Goal: Information Seeking & Learning: Check status

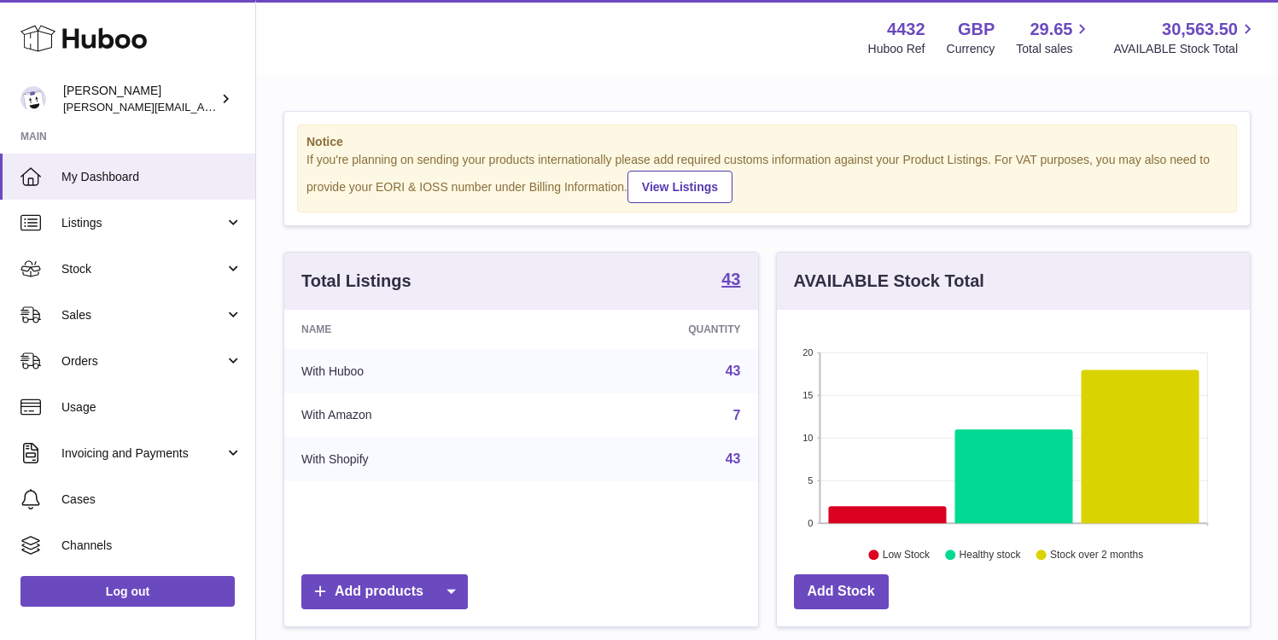
scroll to position [266, 473]
click at [151, 316] on span "Sales" at bounding box center [142, 315] width 163 height 16
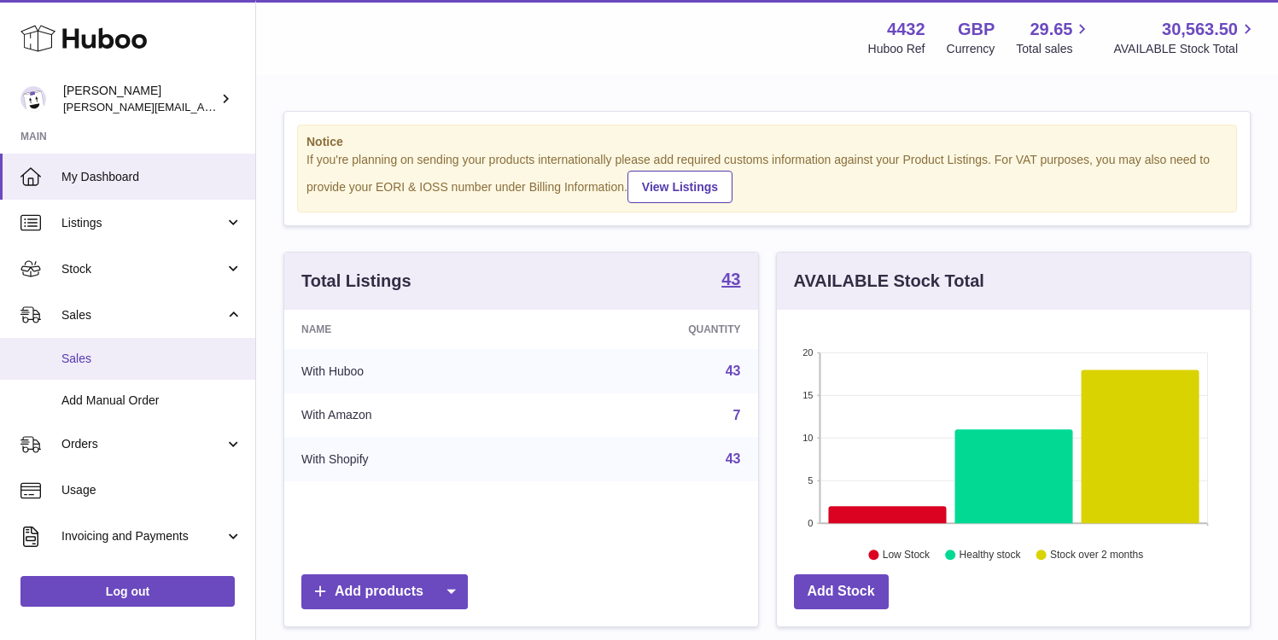
click at [151, 357] on span "Sales" at bounding box center [151, 359] width 181 height 16
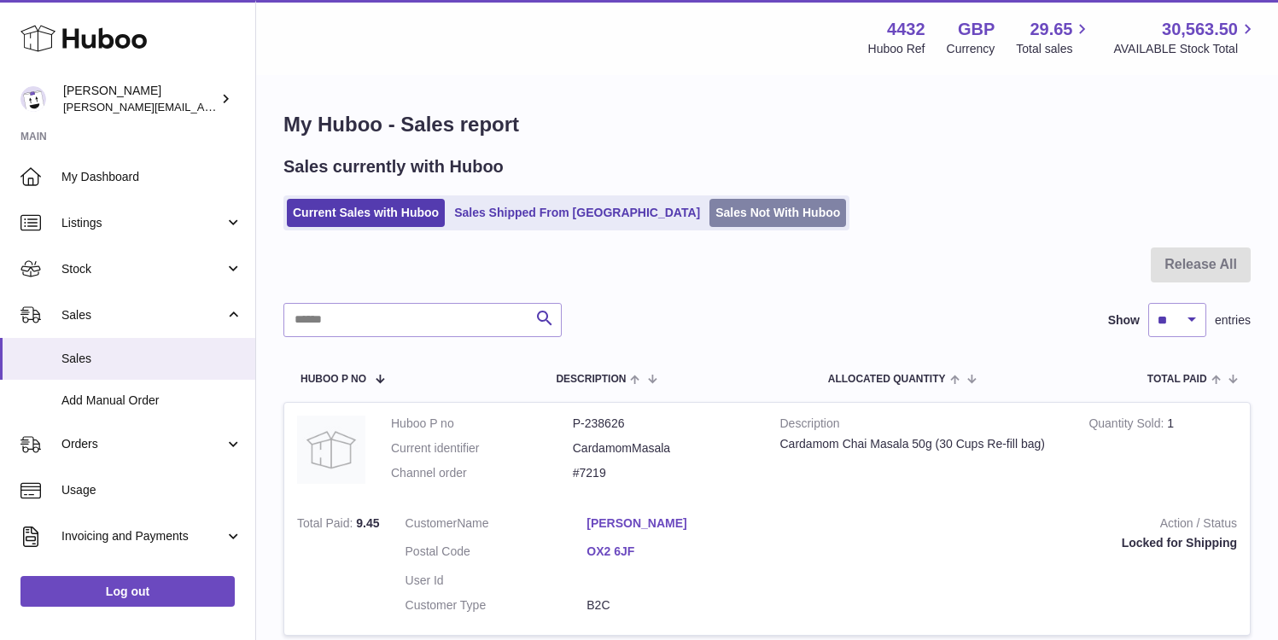
click at [709, 212] on link "Sales Not With Huboo" at bounding box center [777, 213] width 137 height 28
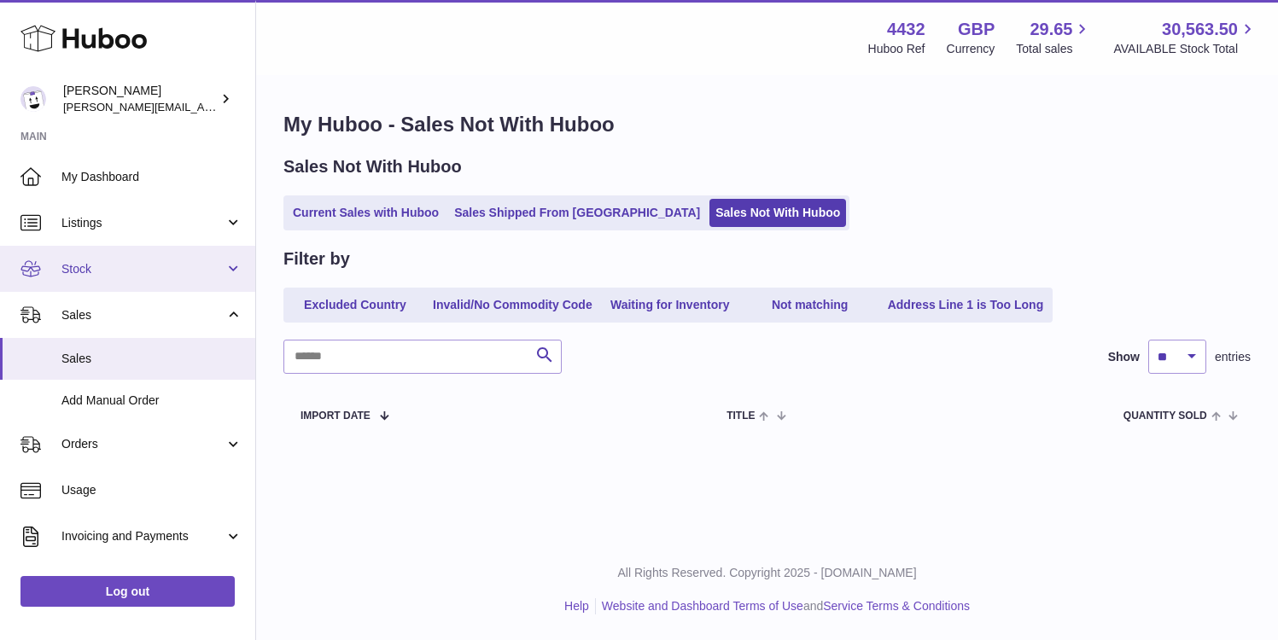
click at [173, 269] on span "Stock" at bounding box center [142, 269] width 163 height 16
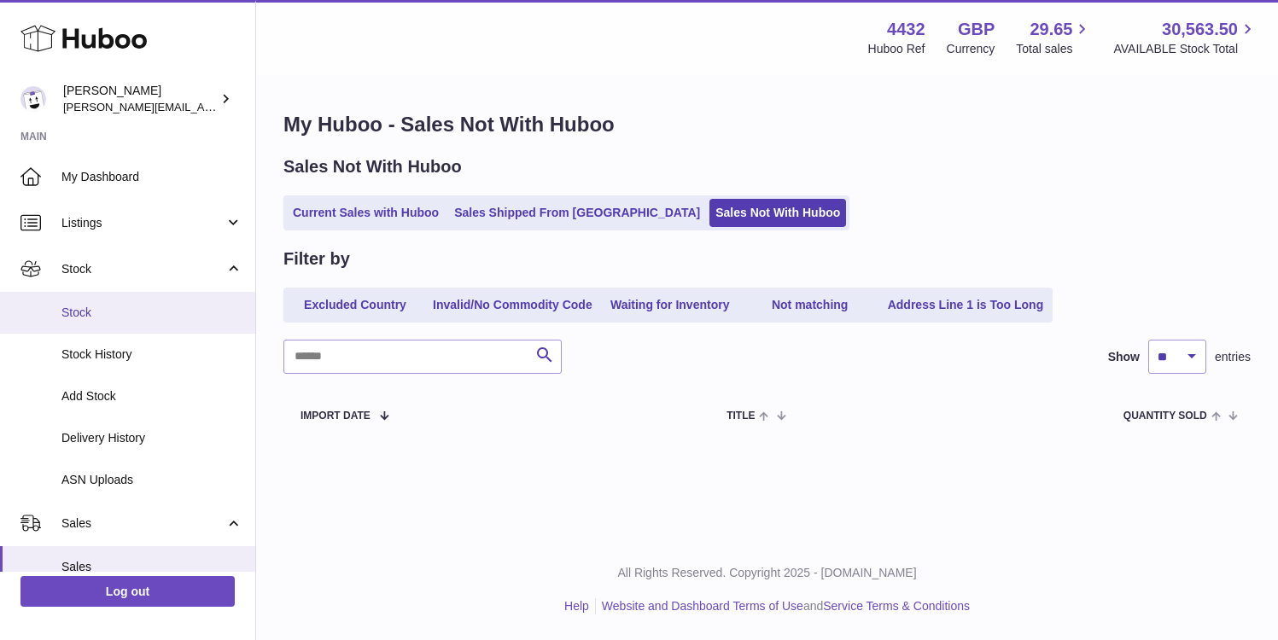
click at [169, 306] on span "Stock" at bounding box center [151, 313] width 181 height 16
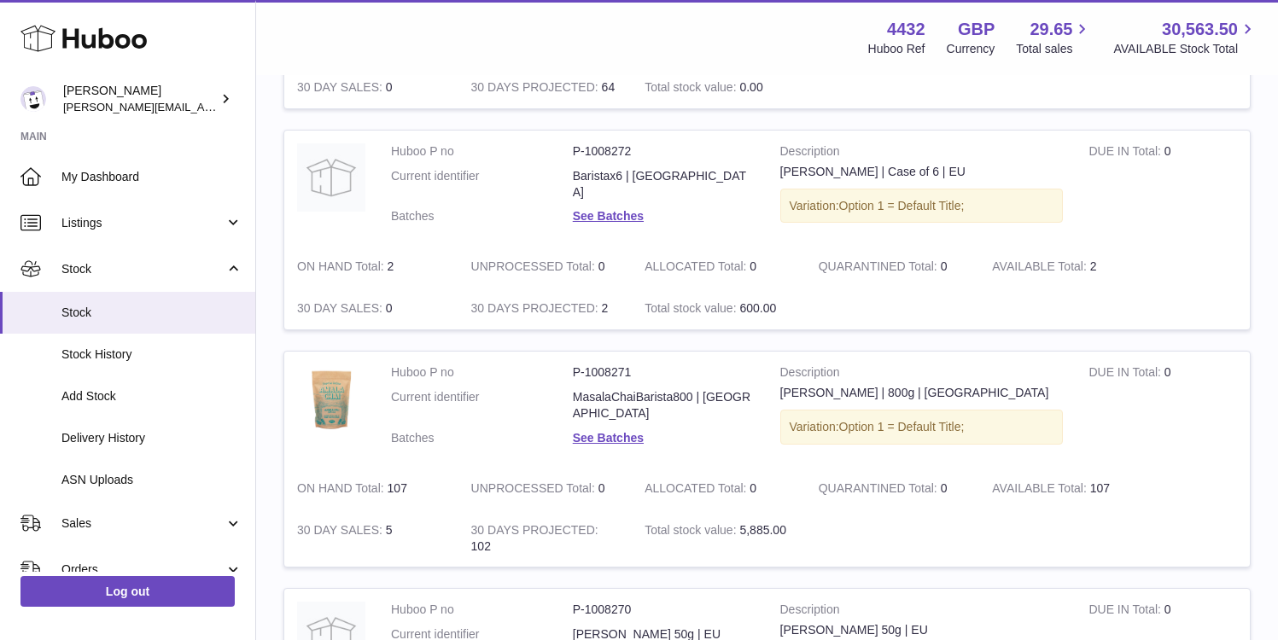
scroll to position [2090, 0]
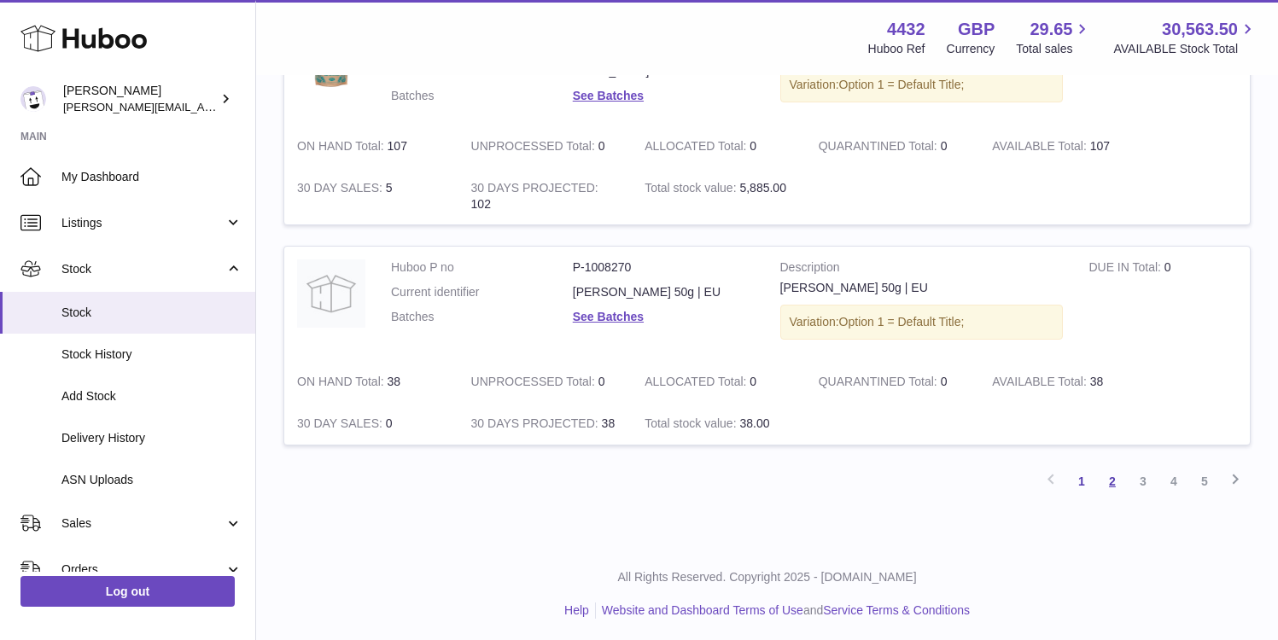
click at [1108, 470] on link "2" at bounding box center [1112, 481] width 31 height 31
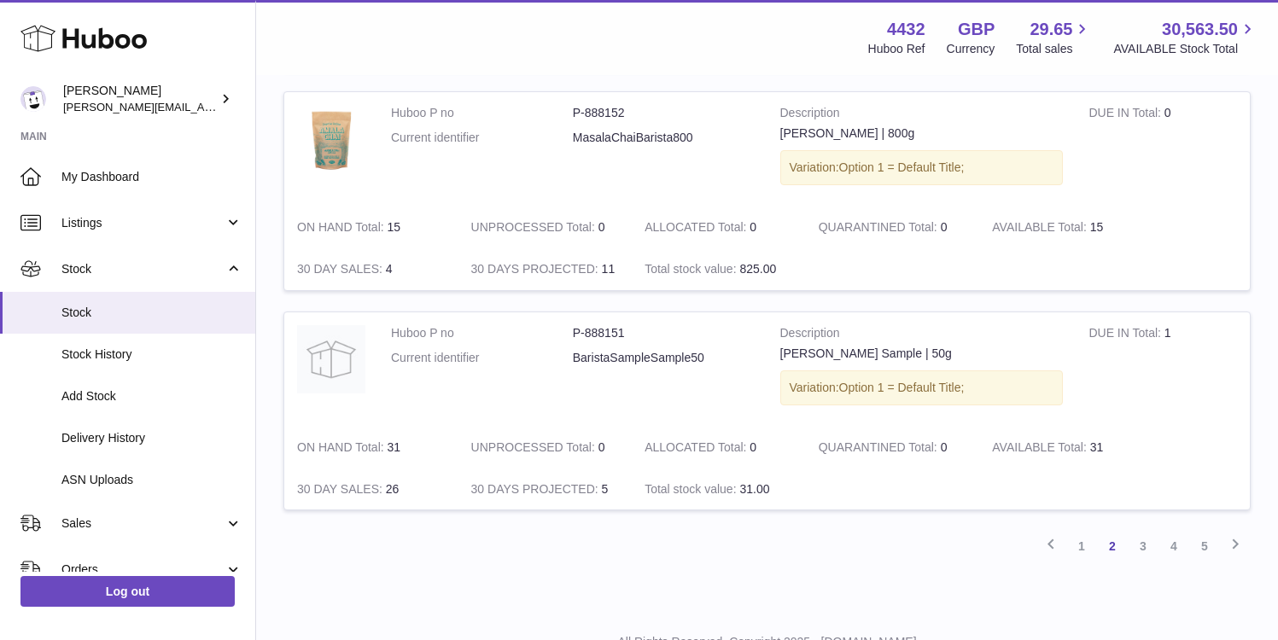
scroll to position [1994, 0]
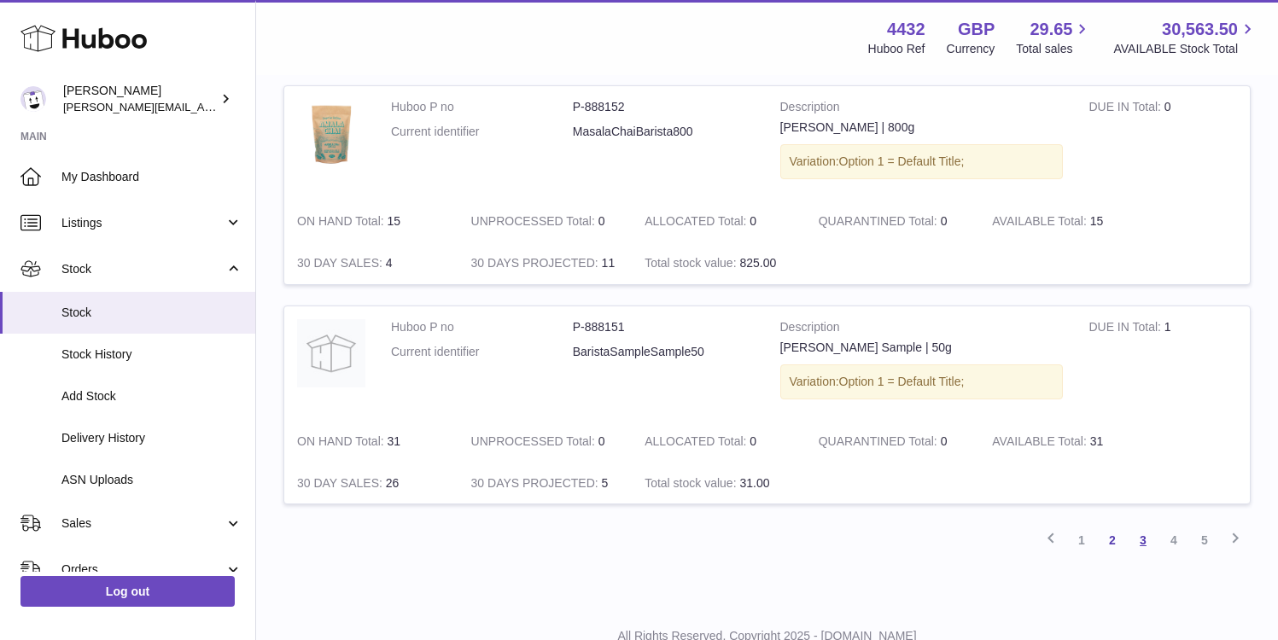
click at [1140, 543] on link "3" at bounding box center [1142, 540] width 31 height 31
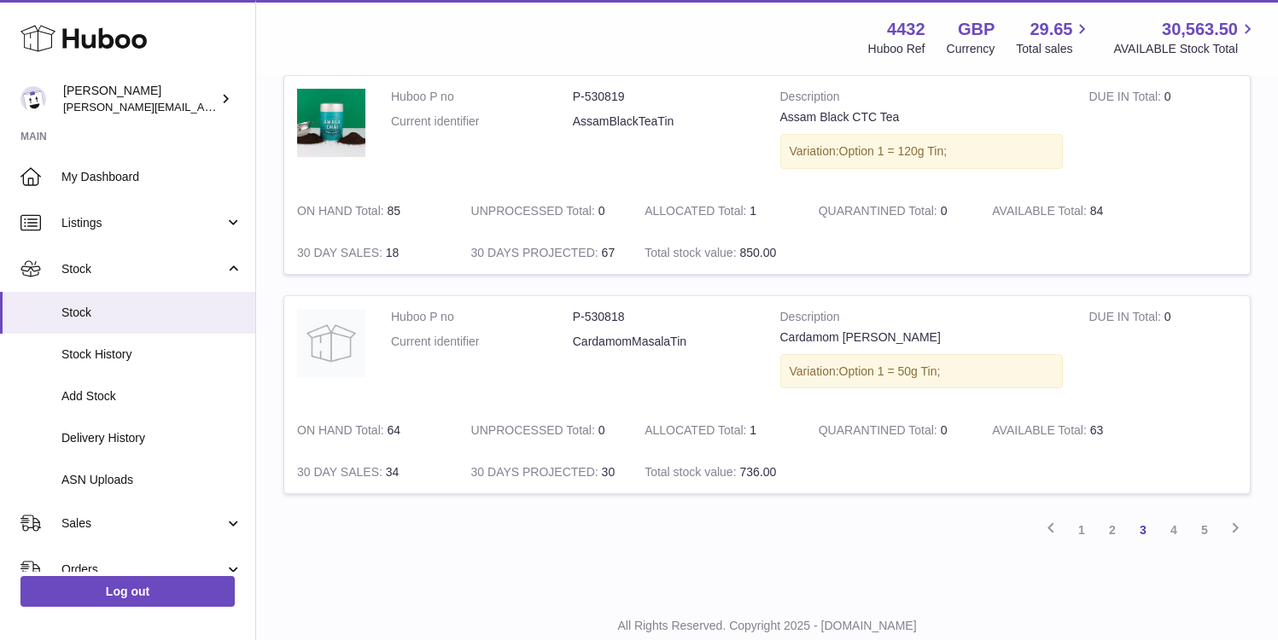
scroll to position [2045, 0]
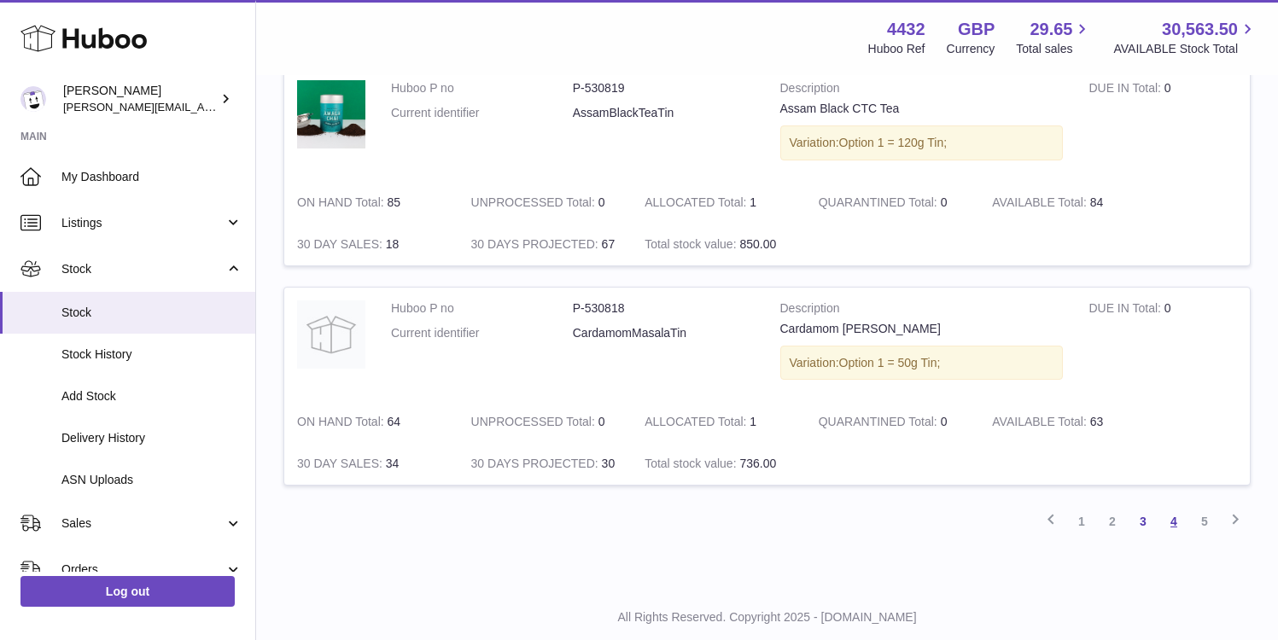
click at [1172, 524] on link "4" at bounding box center [1173, 521] width 31 height 31
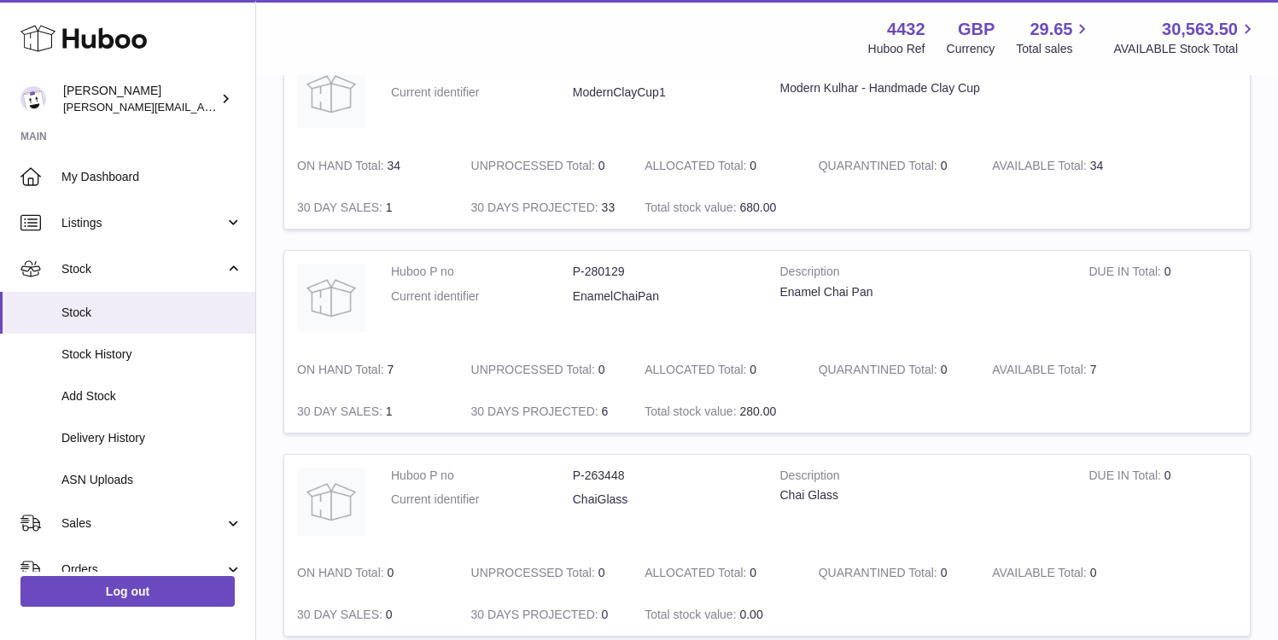
scroll to position [1131, 0]
